Goal: Check status: Check status

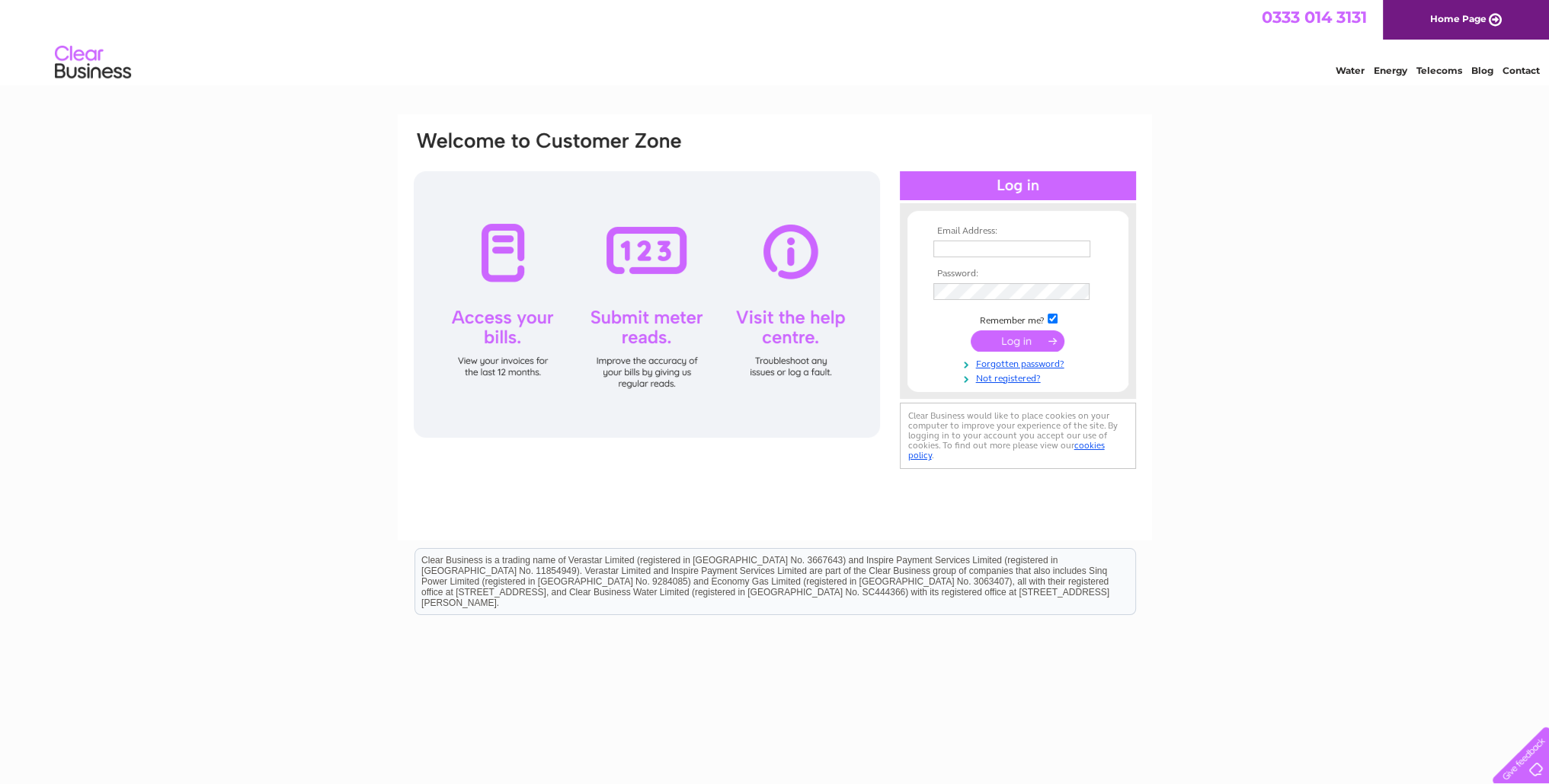
type input "accounts@mcneilltransport.co.uk"
click at [995, 344] on input "submit" at bounding box center [1018, 341] width 94 height 22
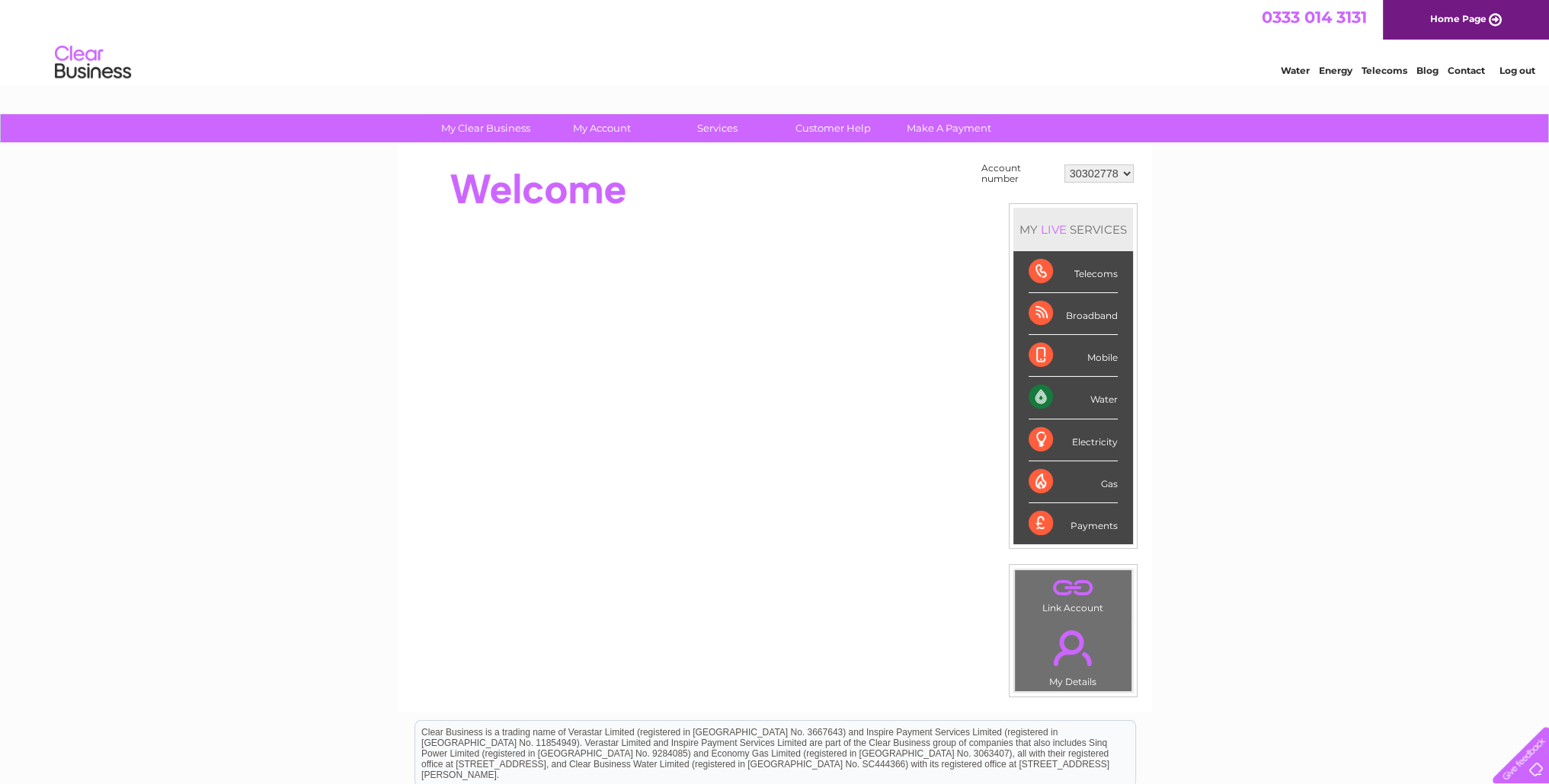
click at [1088, 402] on div "Water" at bounding box center [1073, 398] width 89 height 42
click at [1107, 401] on div "Water" at bounding box center [1073, 398] width 89 height 42
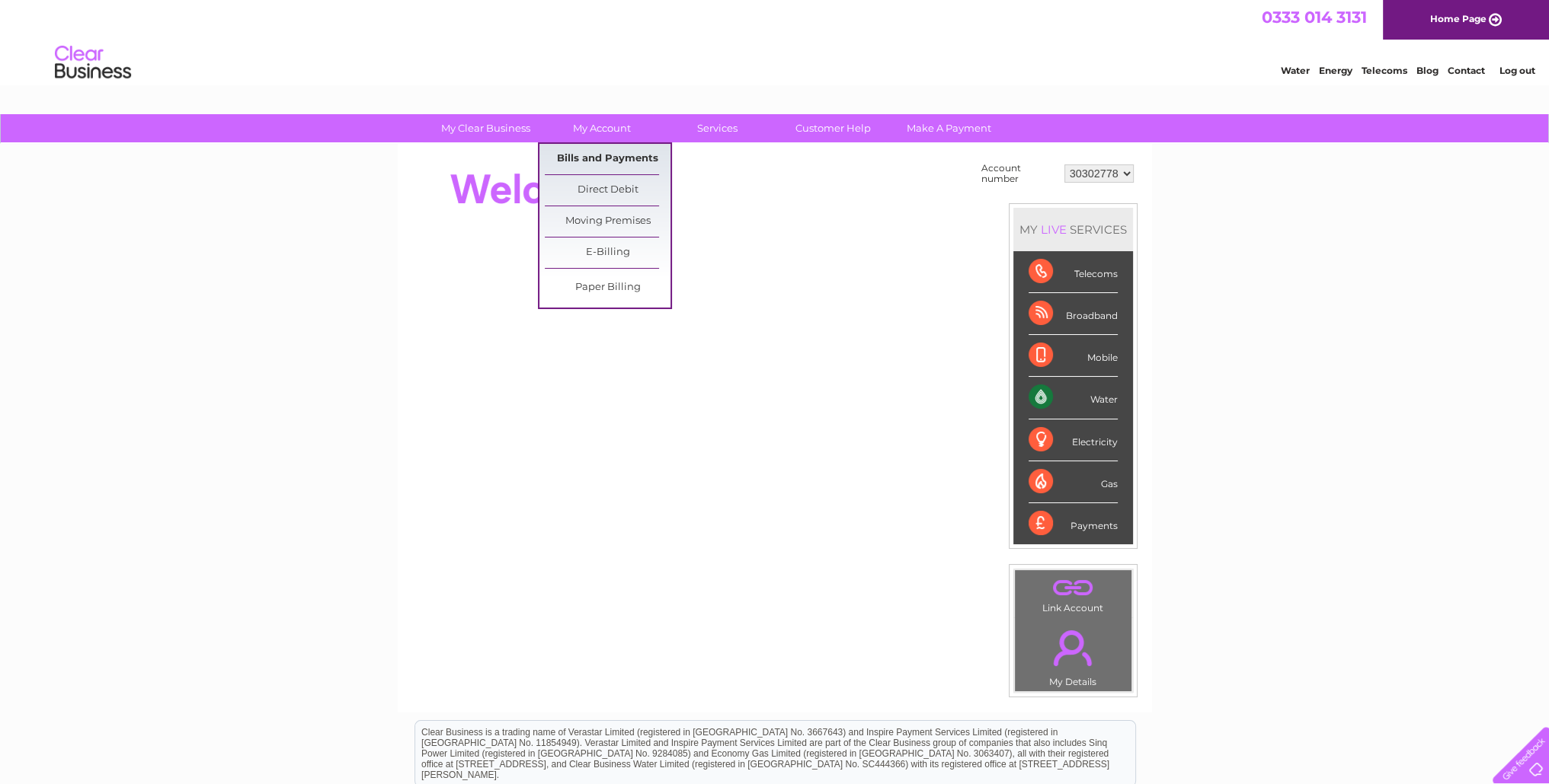
click at [597, 159] on link "Bills and Payments" at bounding box center [608, 159] width 125 height 30
